Goal: Task Accomplishment & Management: Complete application form

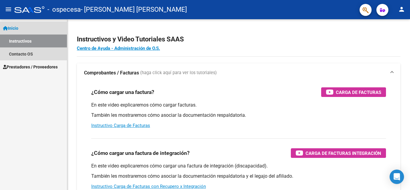
click at [44, 43] on link "Instructivos" at bounding box center [33, 41] width 67 height 13
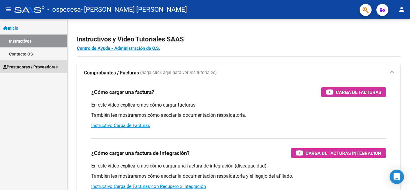
click at [38, 65] on span "Prestadores / Proveedores" at bounding box center [30, 67] width 55 height 7
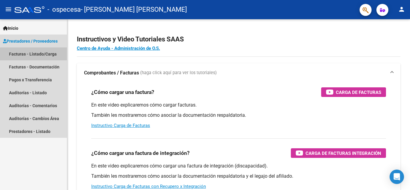
click at [37, 56] on link "Facturas - Listado/Carga" at bounding box center [33, 53] width 67 height 13
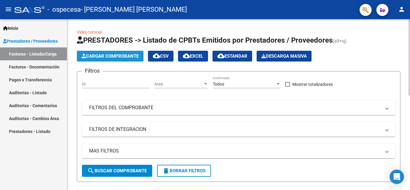
click at [115, 55] on span "Cargar Comprobante" at bounding box center [110, 55] width 57 height 5
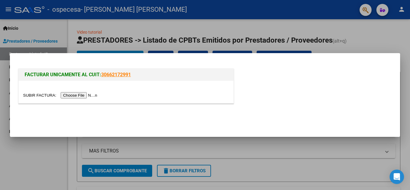
click at [87, 94] on input "file" at bounding box center [61, 95] width 76 height 6
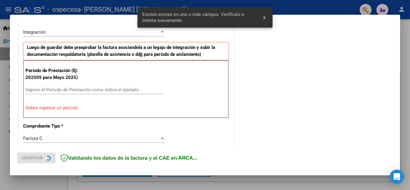
scroll to position [147, 0]
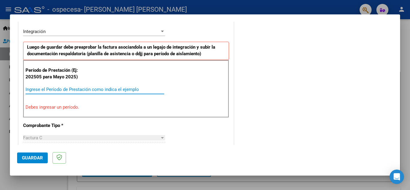
click at [81, 90] on input "Ingrese el Período de Prestación como indica el ejemplo" at bounding box center [95, 89] width 139 height 5
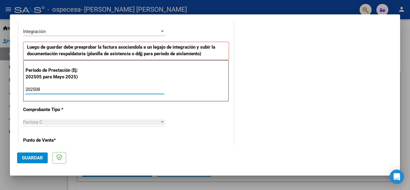
type input "202508"
click at [32, 158] on span "Guardar" at bounding box center [32, 157] width 21 height 5
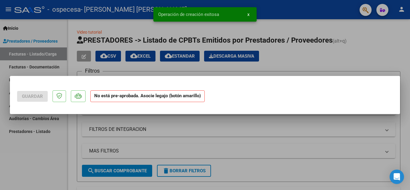
scroll to position [0, 0]
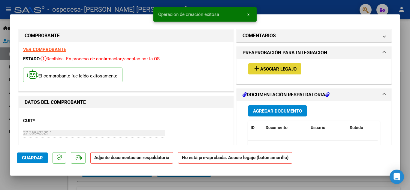
click at [264, 68] on span "Asociar Legajo" at bounding box center [278, 68] width 36 height 5
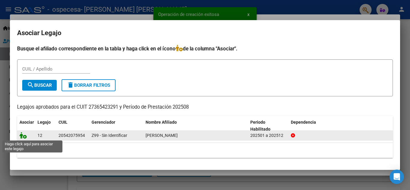
click at [22, 136] on icon at bounding box center [23, 135] width 7 height 7
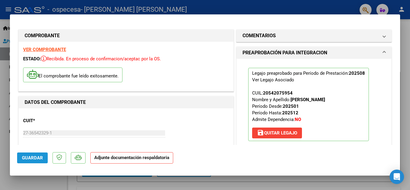
click at [28, 157] on span "Guardar" at bounding box center [32, 157] width 21 height 5
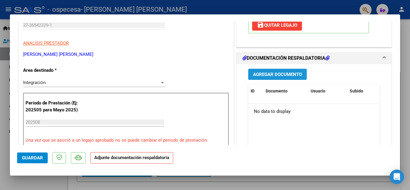
click at [269, 73] on span "Agregar Documento" at bounding box center [277, 74] width 49 height 5
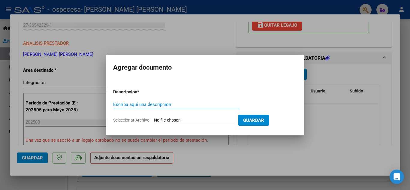
click at [168, 105] on input "Escriba aquí una descripcion" at bounding box center [176, 104] width 127 height 5
type input "o"
type input "planilla de asistencia"
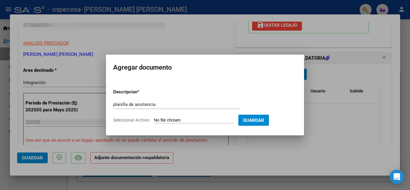
click at [217, 122] on input "Seleccionar Archivo" at bounding box center [194, 121] width 80 height 6
type input "C:\fakepath\planilla [PERSON_NAME] agosto .pdf"
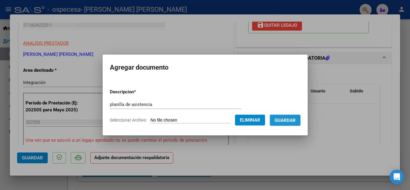
click at [294, 124] on button "Guardar" at bounding box center [285, 120] width 31 height 11
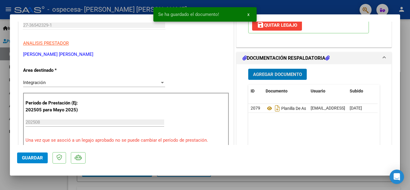
click at [39, 157] on span "Guardar" at bounding box center [32, 157] width 21 height 5
click at [248, 14] on span "x" at bounding box center [248, 14] width 2 height 5
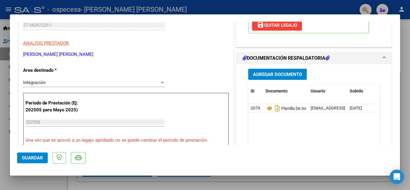
click at [406, 111] on div at bounding box center [205, 95] width 410 height 190
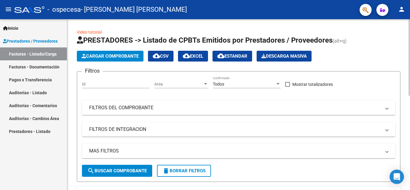
scroll to position [171, 0]
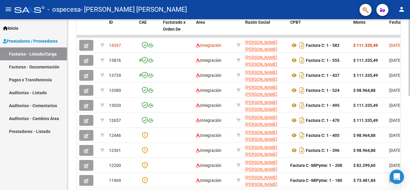
click at [410, 137] on div at bounding box center [409, 104] width 2 height 171
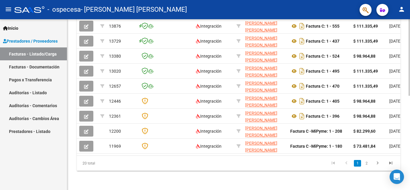
click at [409, 190] on html "menu - ospecesa - [PERSON_NAME] [PERSON_NAME] person Inicio Instructivos Contac…" at bounding box center [205, 95] width 410 height 190
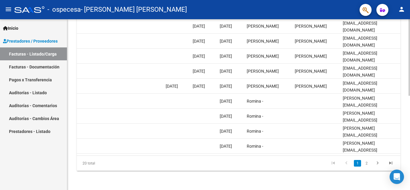
click at [410, 171] on div at bounding box center [409, 151] width 2 height 77
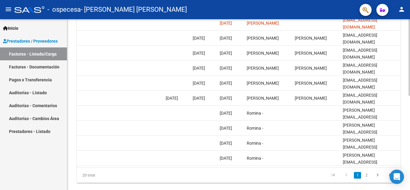
scroll to position [192, 0]
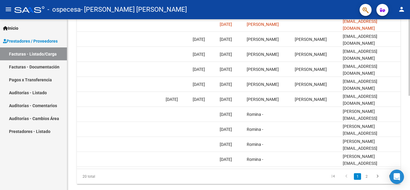
click at [409, 160] on div at bounding box center [409, 145] width 2 height 77
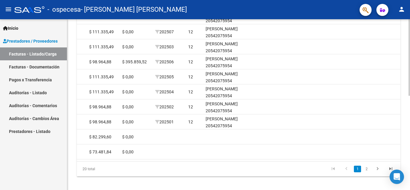
scroll to position [202, 0]
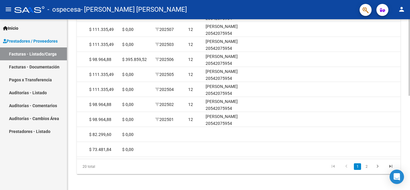
click at [409, 160] on div at bounding box center [409, 150] width 2 height 77
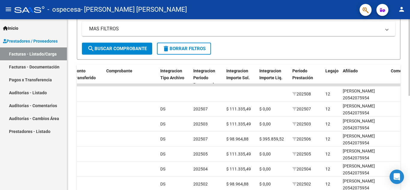
scroll to position [122, 0]
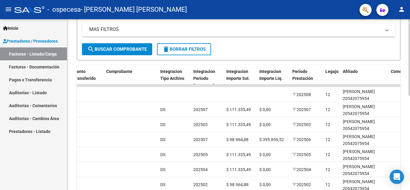
click at [409, 120] on div at bounding box center [409, 113] width 2 height 77
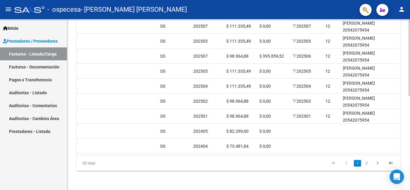
click at [407, 170] on div "Video tutorial PRESTADORES -> Listado de CPBTs Emitidos por Prestadores / Prove…" at bounding box center [239, 2] width 344 height 376
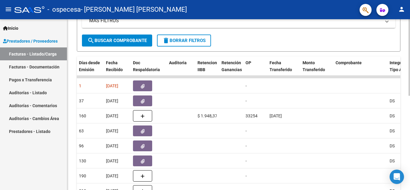
scroll to position [131, 0]
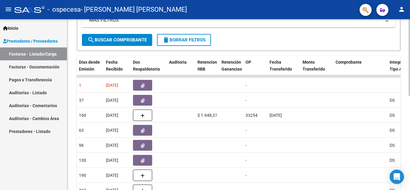
click at [410, 102] on div at bounding box center [409, 117] width 2 height 77
